Goal: Communication & Community: Answer question/provide support

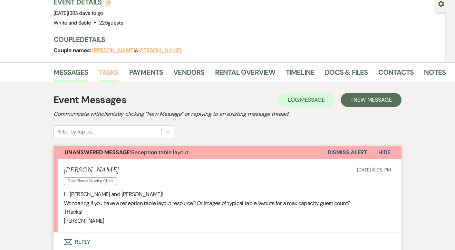
scroll to position [97, 0]
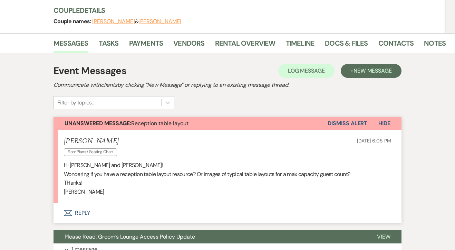
click at [88, 212] on button "Envelope Reply" at bounding box center [228, 212] width 348 height 19
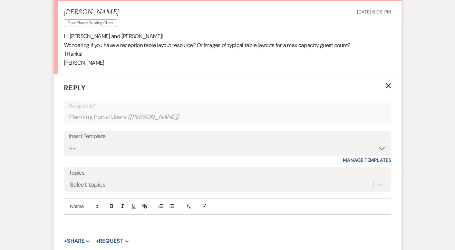
scroll to position [229, 0]
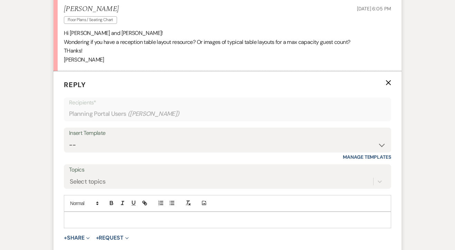
click at [88, 223] on div at bounding box center [227, 220] width 327 height 16
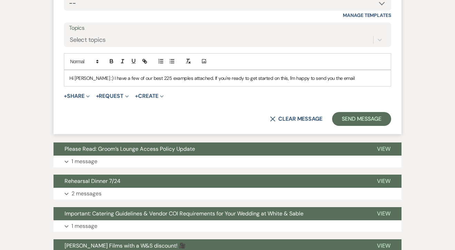
scroll to position [371, 0]
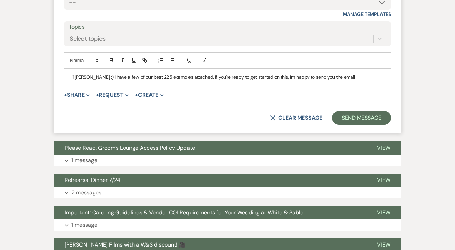
click at [259, 71] on div "Hi Paige :) I have a few of our best 225 examples attached. If you're ready to …" at bounding box center [227, 77] width 327 height 16
drag, startPoint x: 335, startPoint y: 74, endPoint x: 253, endPoint y: 77, distance: 81.5
click at [253, 77] on p "Hi Paige :) I have a few of our best 225 examples attached. If you're ready to …" at bounding box center [227, 77] width 316 height 8
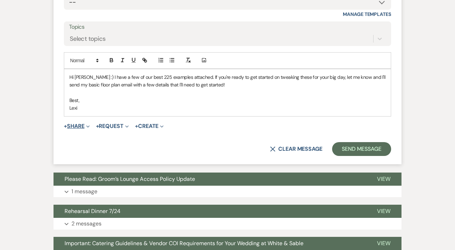
click at [72, 124] on button "+ Share Expand" at bounding box center [77, 126] width 26 height 6
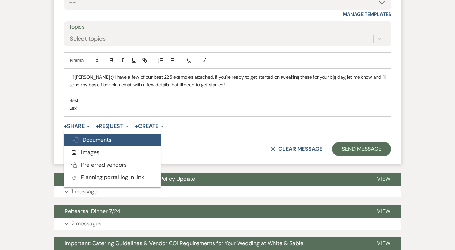
click at [89, 144] on button "Doc Upload Documents" at bounding box center [112, 140] width 97 height 12
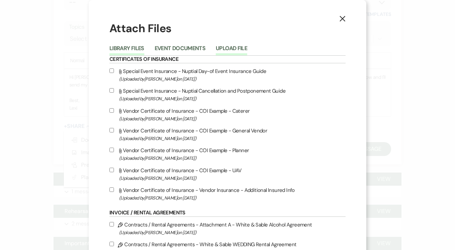
click at [239, 47] on button "Upload File" at bounding box center [231, 51] width 31 height 10
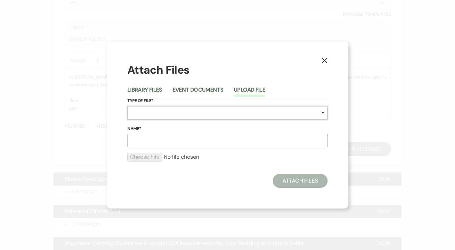
click at [184, 117] on select "Special Event Insurance Vendor Certificate of Insurance Contracts / Rental Agre…" at bounding box center [227, 112] width 200 height 13
select select "24"
click at [127, 106] on select "Special Event Insurance Vendor Certificate of Insurance Contracts / Rental Agre…" at bounding box center [227, 112] width 200 height 13
click at [147, 141] on input "Name*" at bounding box center [227, 140] width 200 height 13
click at [147, 145] on input "Name*" at bounding box center [227, 140] width 200 height 13
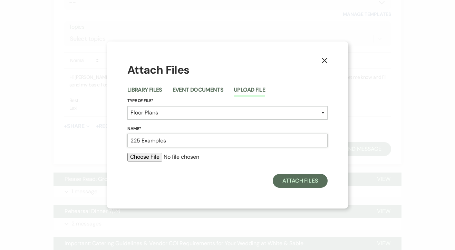
type input "225 Examples"
click at [149, 158] on input "file" at bounding box center [227, 157] width 200 height 8
type input "C:\fakepath\225 Examples.pdf"
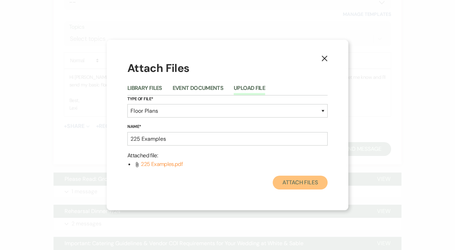
click at [310, 177] on button "Attach Files" at bounding box center [300, 182] width 55 height 14
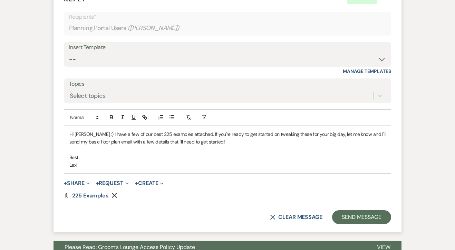
scroll to position [322, 0]
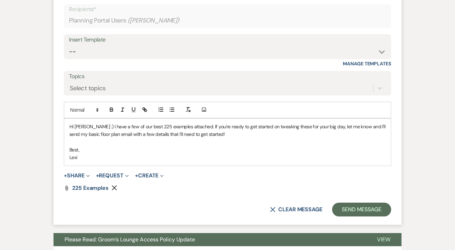
click at [368, 218] on form "Reply X Draft Recipients* Planning Portal Users ( Paige Reiners ) Insert Templa…" at bounding box center [228, 101] width 348 height 246
click at [361, 214] on button "Send Message" at bounding box center [361, 209] width 59 height 14
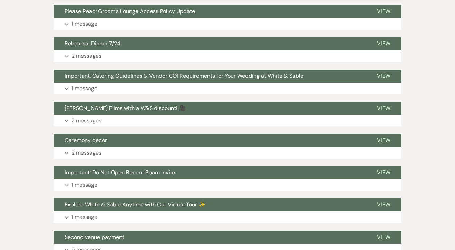
scroll to position [0, 0]
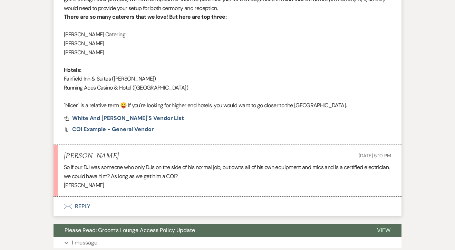
scroll to position [1016, 0]
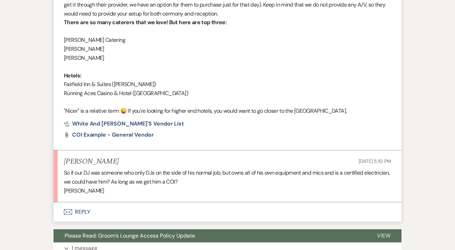
click at [81, 202] on button "Envelope Reply" at bounding box center [228, 211] width 348 height 19
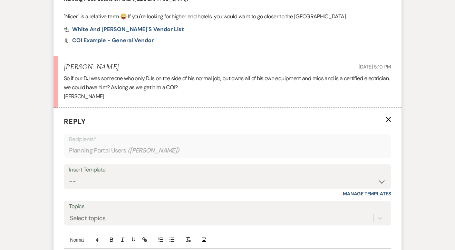
scroll to position [1111, 0]
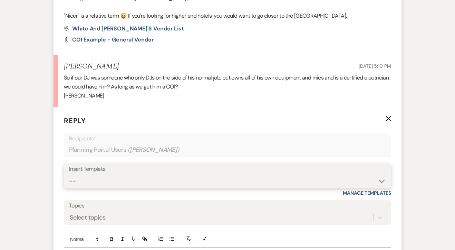
click at [140, 174] on select "-- Inquiry Response (Venue Guide) Schedule - Venue Tour Appt Confirmation Sched…" at bounding box center [227, 180] width 317 height 13
select select "5108"
click at [69, 174] on select "-- Inquiry Response (Venue Guide) Schedule - Venue Tour Appt Confirmation Sched…" at bounding box center [227, 180] width 317 height 13
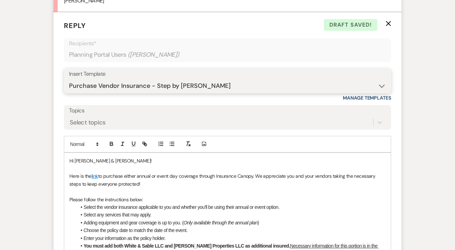
scroll to position [1214, 0]
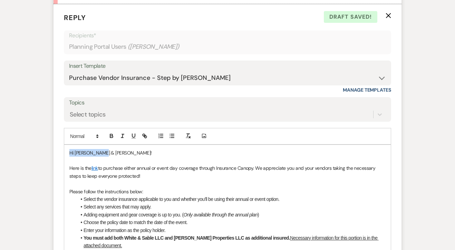
drag, startPoint x: 110, startPoint y: 132, endPoint x: 55, endPoint y: 132, distance: 55.2
click at [55, 132] on form "Reply X Draft saved! Recipients* Planning Portal Users ( Emma Boenish ) Insert …" at bounding box center [228, 189] width 348 height 370
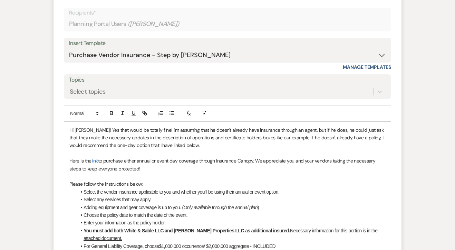
scroll to position [1245, 0]
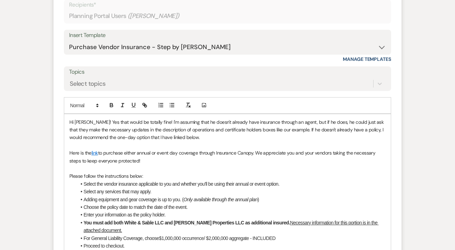
drag, startPoint x: 153, startPoint y: 145, endPoint x: 259, endPoint y: 135, distance: 106.1
click at [259, 149] on p "Here is the link to purchase either annual or event day coverage through Insura…" at bounding box center [227, 157] width 316 height 16
click at [249, 149] on p "Here is the link to purchase either annual or event day coverage through Insura…" at bounding box center [227, 157] width 316 height 16
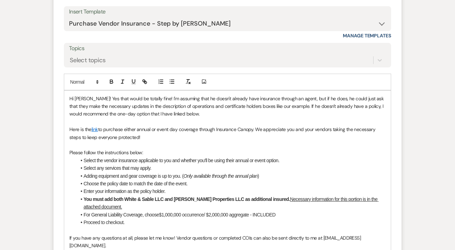
scroll to position [1268, 0]
click at [268, 94] on p "Hi Emma! Yes that would be totally fine! I'm assuming that he doesn't already h…" at bounding box center [227, 105] width 316 height 23
click at [264, 94] on p "Hi Emma! Yes that would be totally fine! I'm assuming that he doesn't already h…" at bounding box center [227, 105] width 316 height 23
click at [288, 98] on p "Hi Emma! Yes that would be totally fine! I'm assuming that he doesn't already h…" at bounding box center [227, 105] width 316 height 23
click at [199, 117] on p at bounding box center [227, 121] width 316 height 8
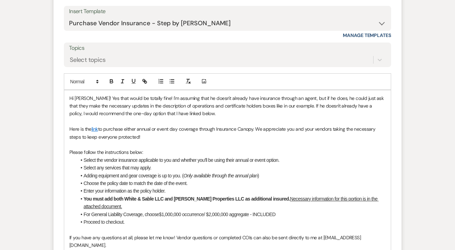
click at [199, 100] on p "Hi Emma! Yes that would be totally fine! I'm assuming that he doesn't already h…" at bounding box center [227, 105] width 316 height 23
click at [204, 95] on p "Hi Emma! Yes that would be totally fine! I'm assuming that he doesn't already h…" at bounding box center [227, 105] width 316 height 23
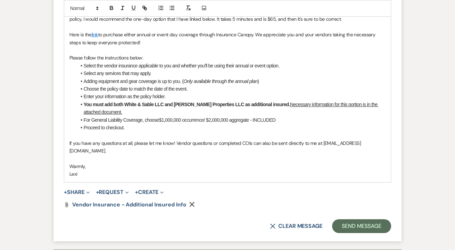
scroll to position [1363, 0]
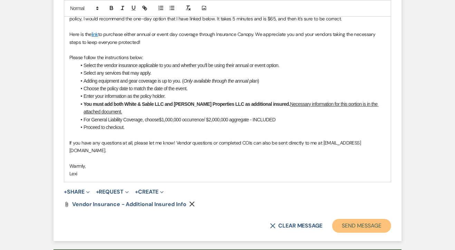
click at [357, 219] on button "Send Message" at bounding box center [361, 226] width 59 height 14
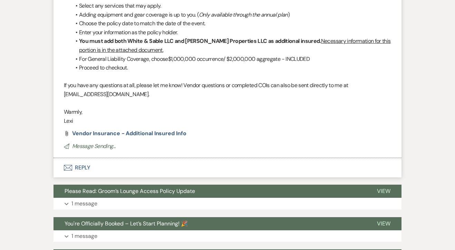
scroll to position [1145, 0]
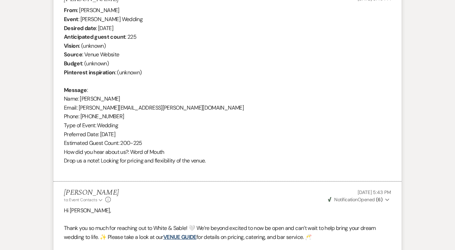
scroll to position [276, 0]
